Goal: Find specific page/section: Find specific page/section

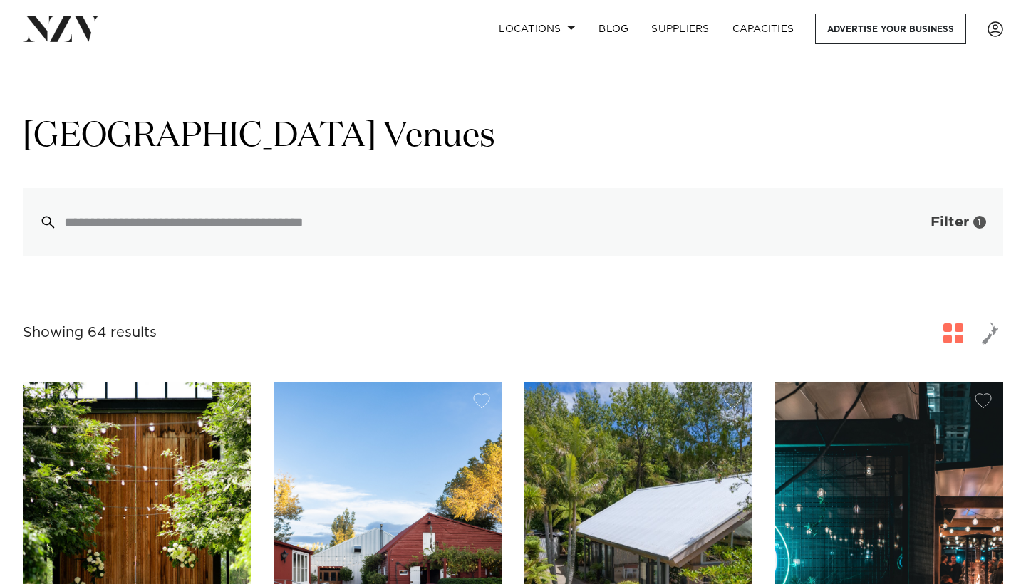
click at [948, 214] on button "Filter 1" at bounding box center [944, 222] width 118 height 68
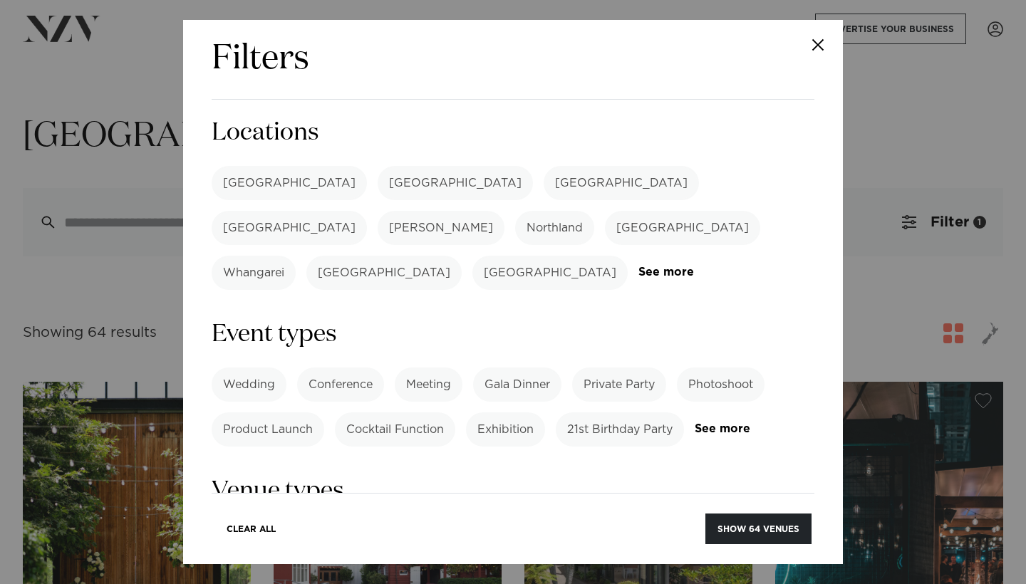
click at [244, 368] on label "Wedding" at bounding box center [249, 385] width 75 height 34
click at [740, 527] on button "Show 64 venues" at bounding box center [758, 529] width 106 height 31
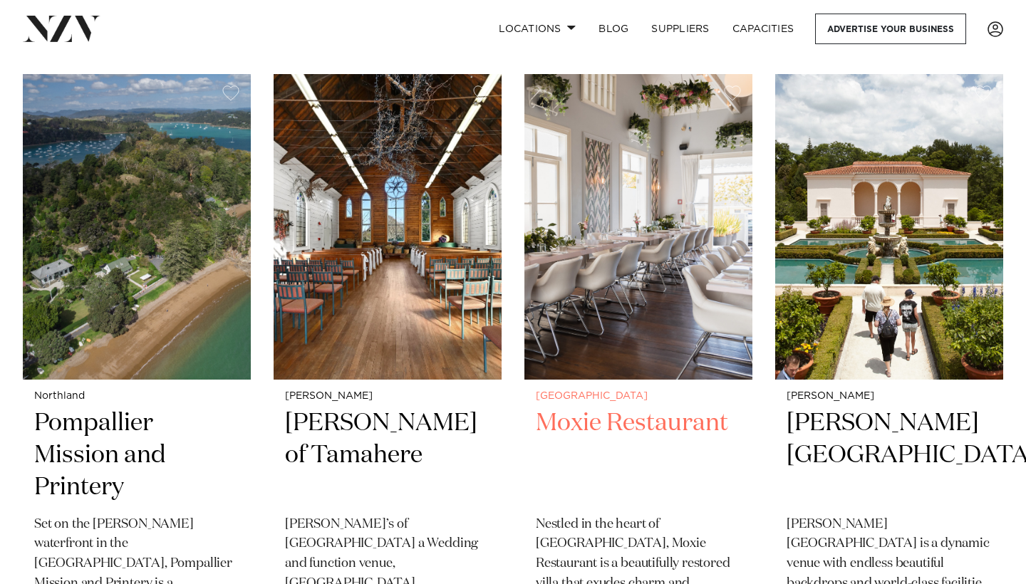
scroll to position [3393, 0]
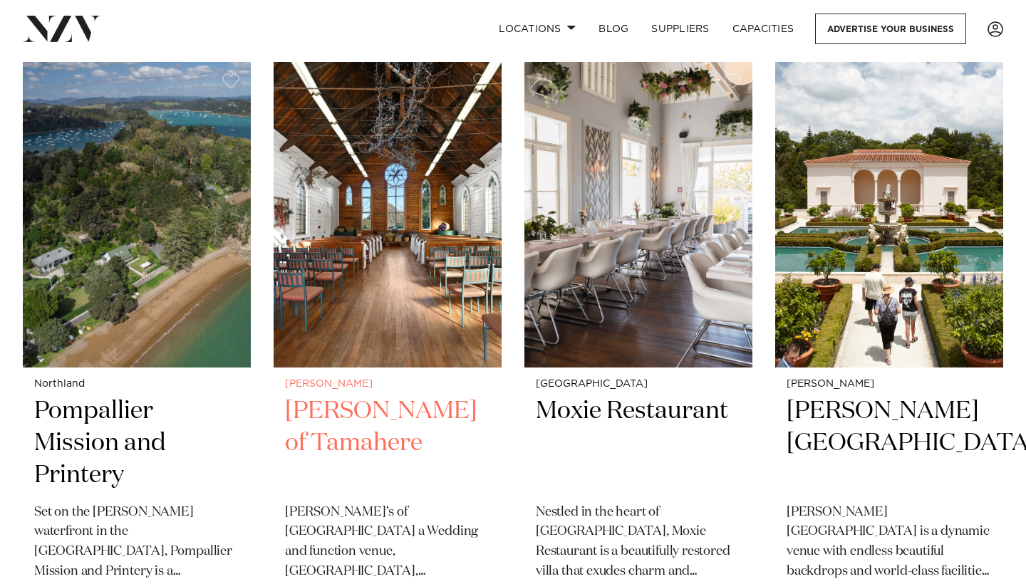
click at [425, 259] on img at bounding box center [388, 215] width 228 height 306
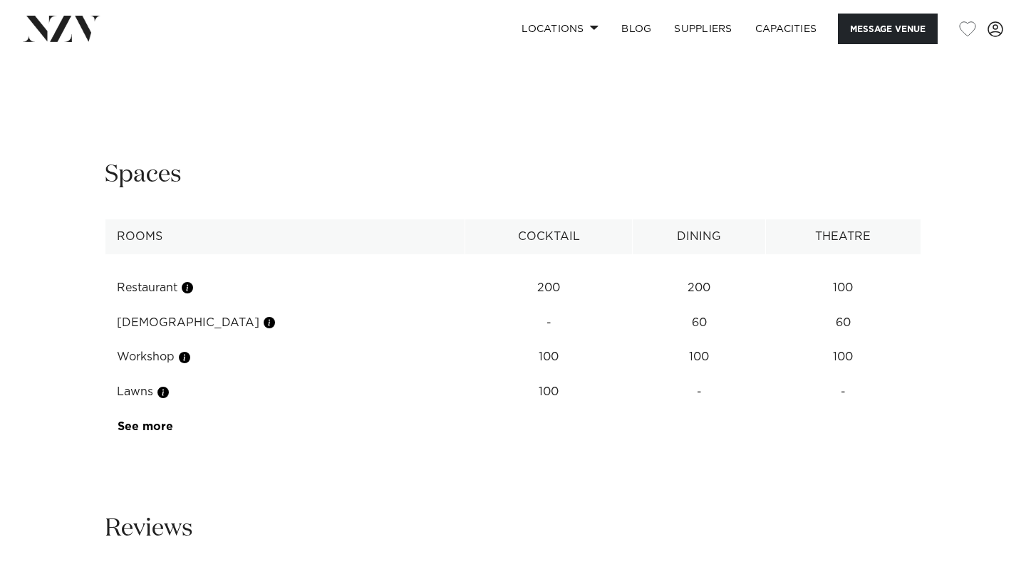
scroll to position [1426, 0]
click at [156, 421] on link "See more" at bounding box center [173, 426] width 111 height 11
click at [192, 420] on button "button" at bounding box center [185, 427] width 14 height 14
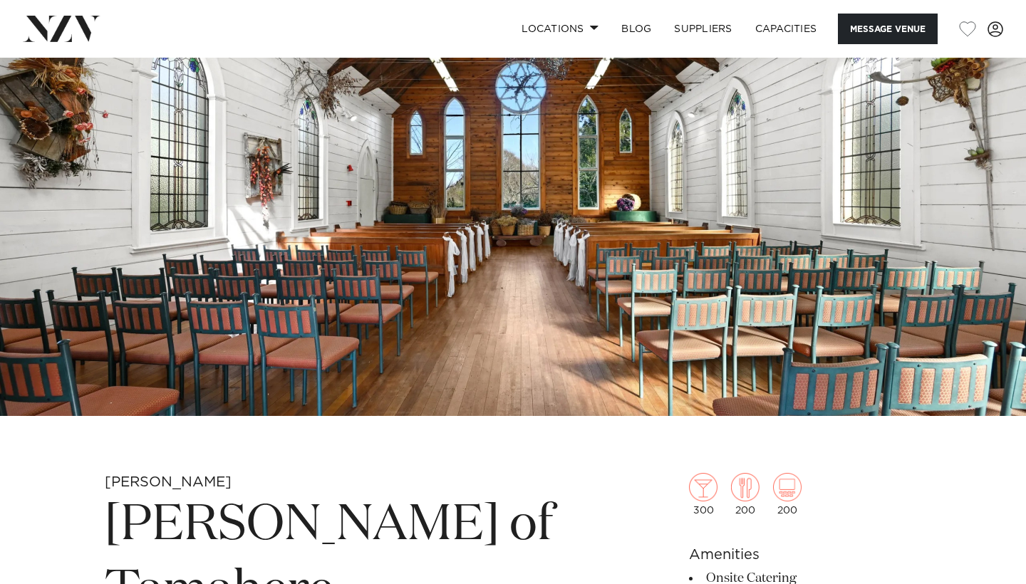
scroll to position [120, 0]
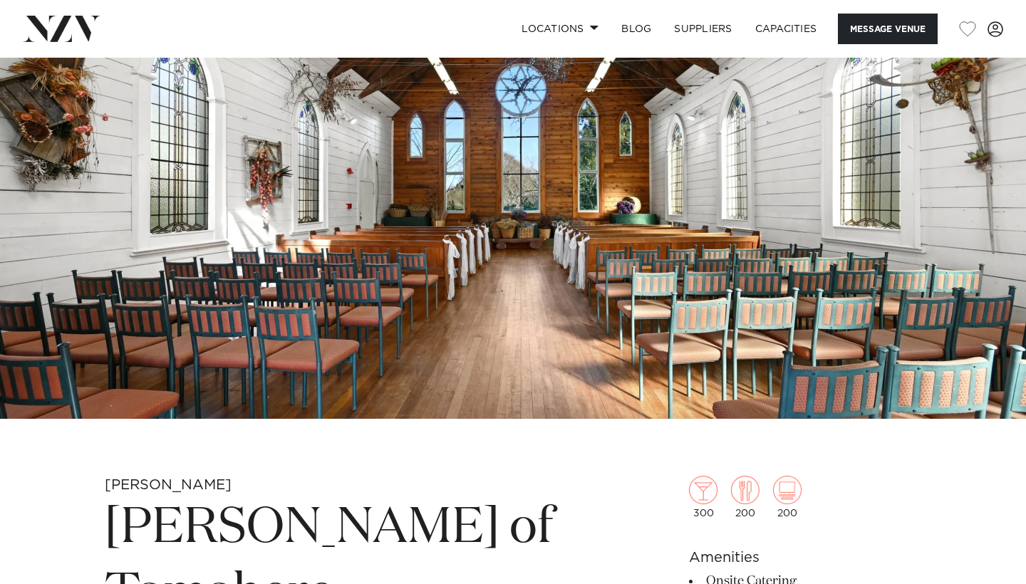
click at [795, 486] on img at bounding box center [787, 490] width 29 height 29
click at [902, 28] on button "Message Venue" at bounding box center [888, 29] width 100 height 31
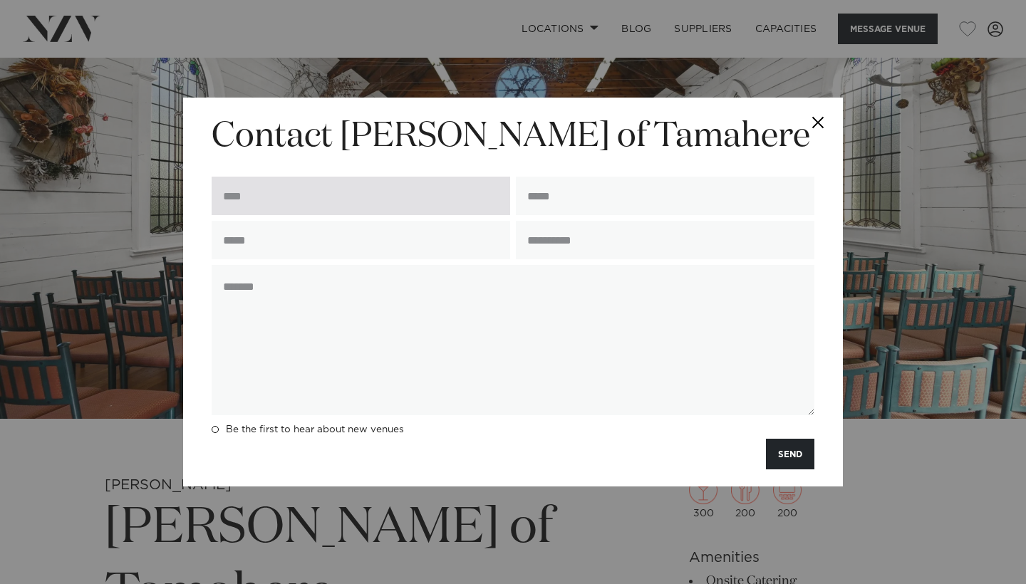
click at [422, 195] on input "text" at bounding box center [361, 196] width 299 height 38
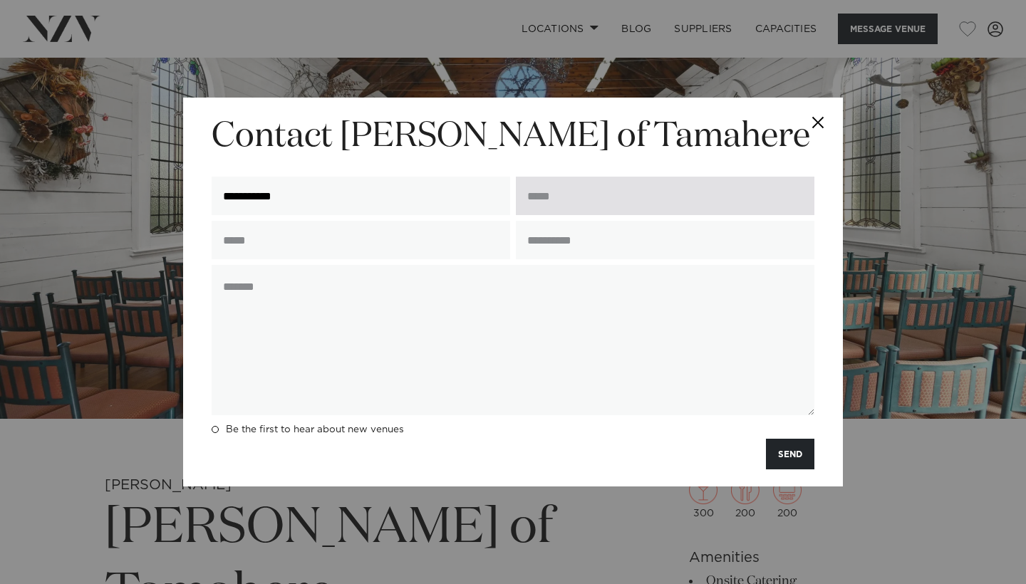
type input "**********"
click at [612, 193] on input "email" at bounding box center [665, 196] width 299 height 38
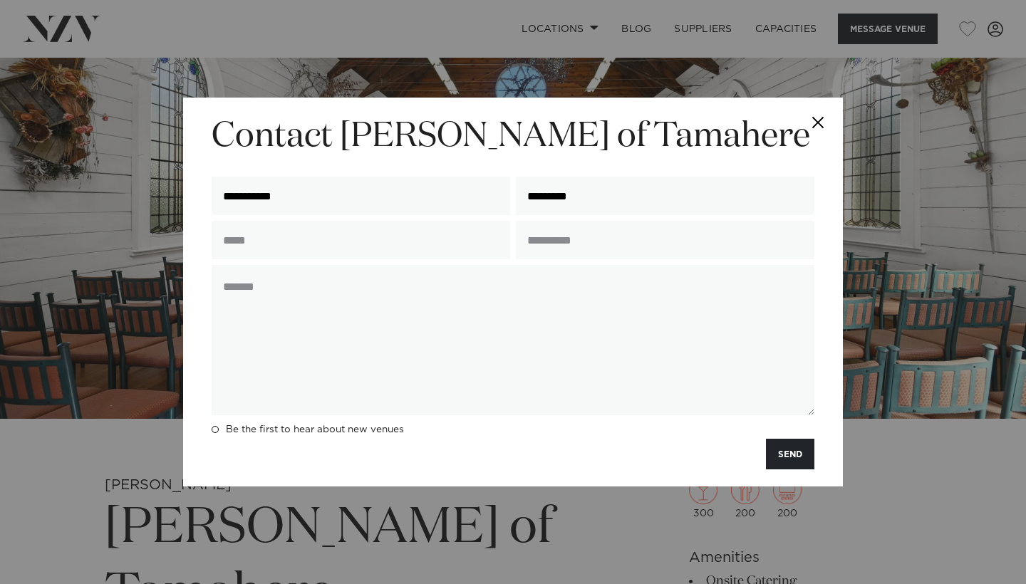
type input "*********"
click at [822, 121] on button "Close" at bounding box center [818, 123] width 50 height 50
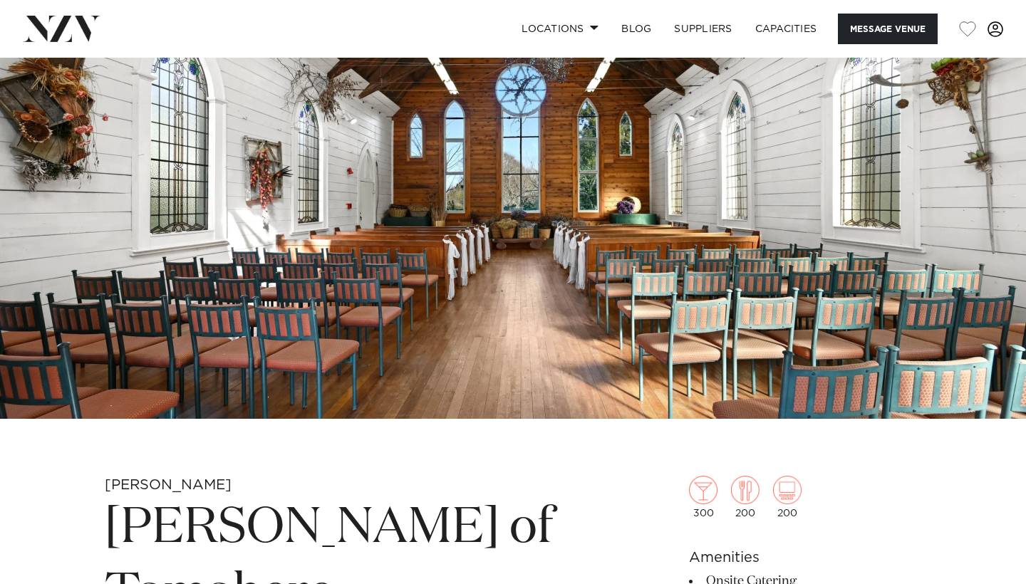
click at [995, 29] on span at bounding box center [996, 29] width 16 height 16
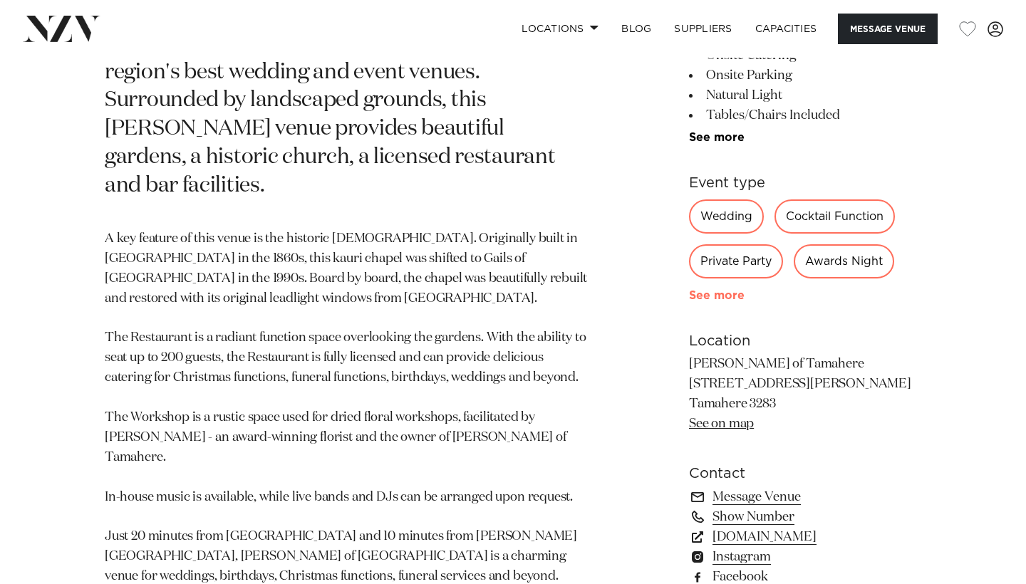
scroll to position [783, 0]
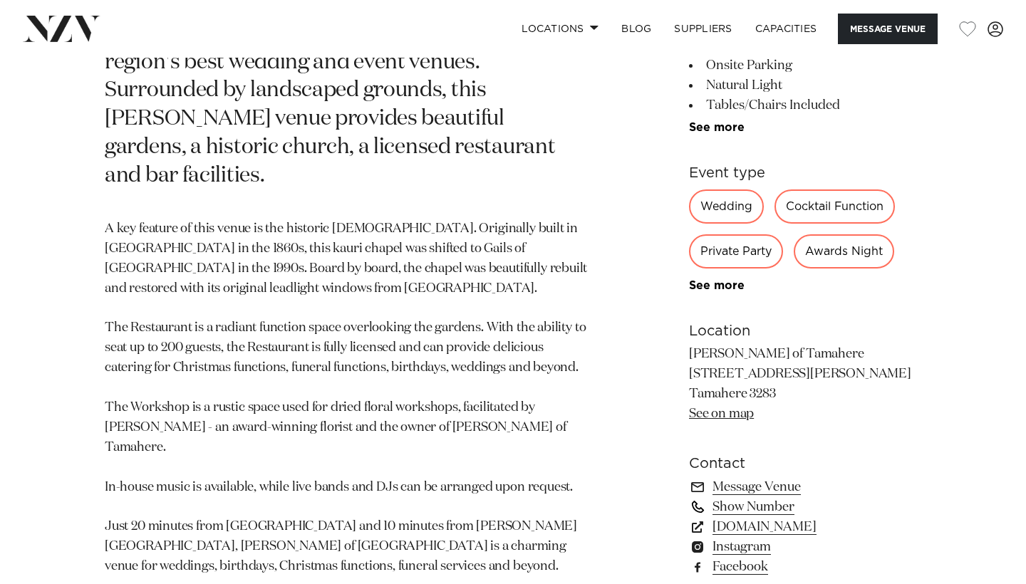
click at [743, 497] on link "Show Number" at bounding box center [805, 507] width 232 height 20
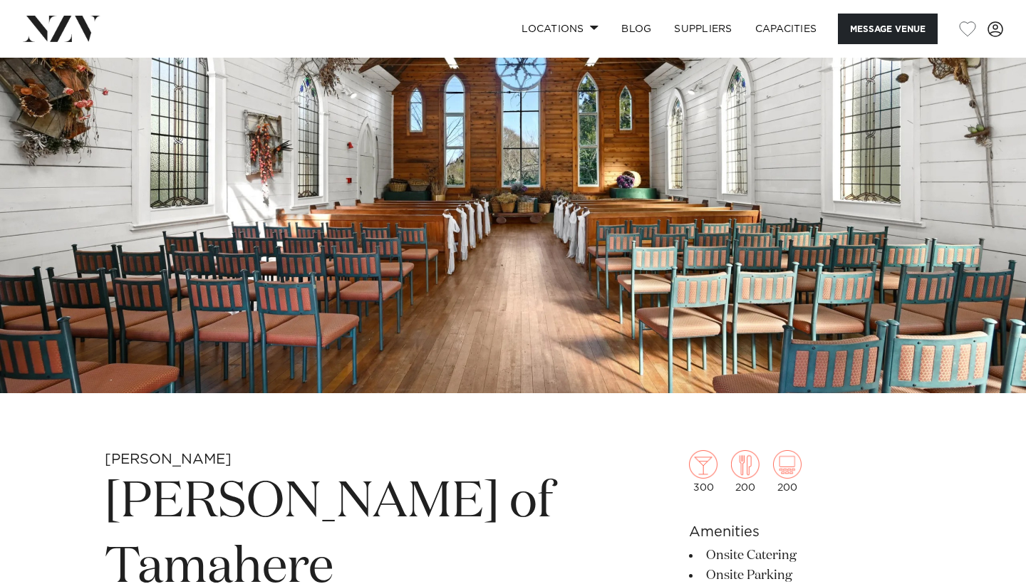
scroll to position [145, 0]
